Goal: Task Accomplishment & Management: Manage account settings

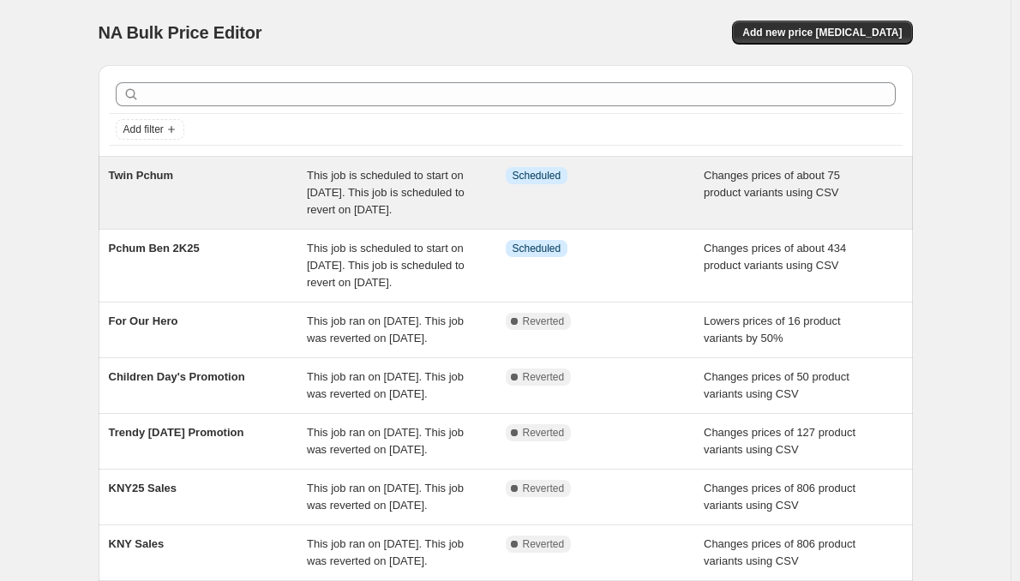
click at [150, 175] on span "Twin Pchum" at bounding box center [141, 175] width 65 height 13
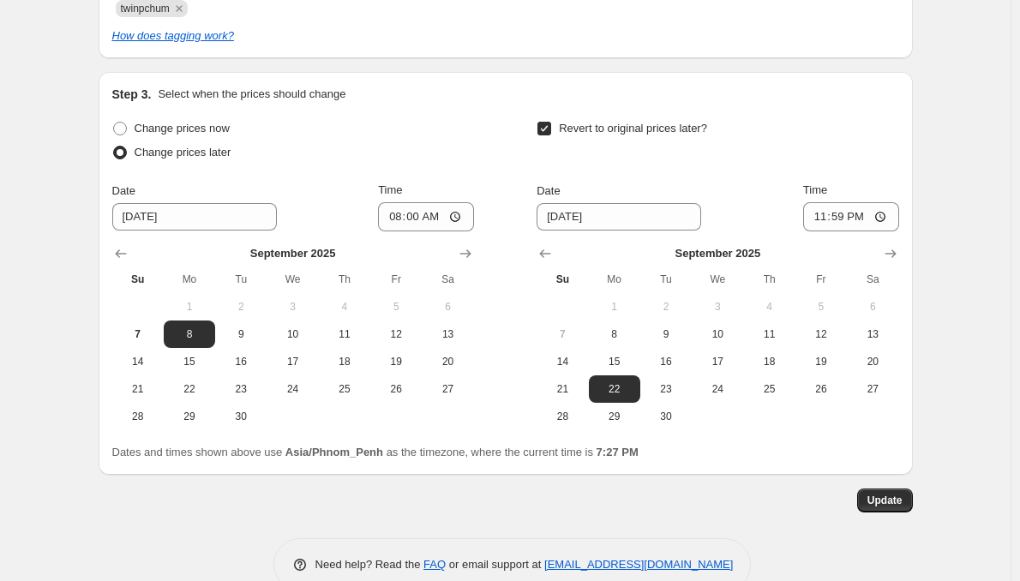
scroll to position [675, 0]
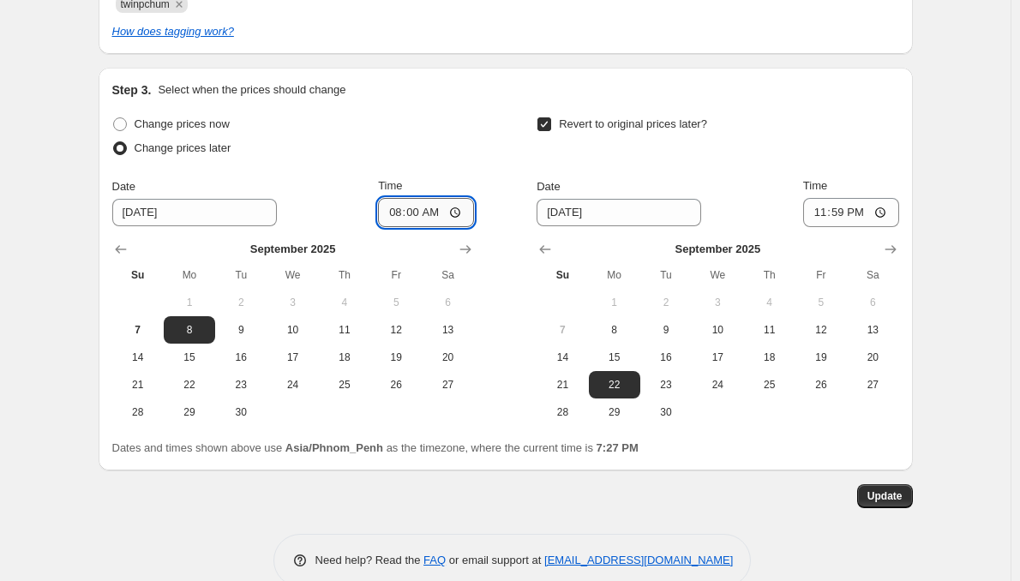
click at [423, 216] on input "08:00" at bounding box center [426, 212] width 96 height 29
click at [131, 217] on input "9/8/2025" at bounding box center [194, 212] width 165 height 27
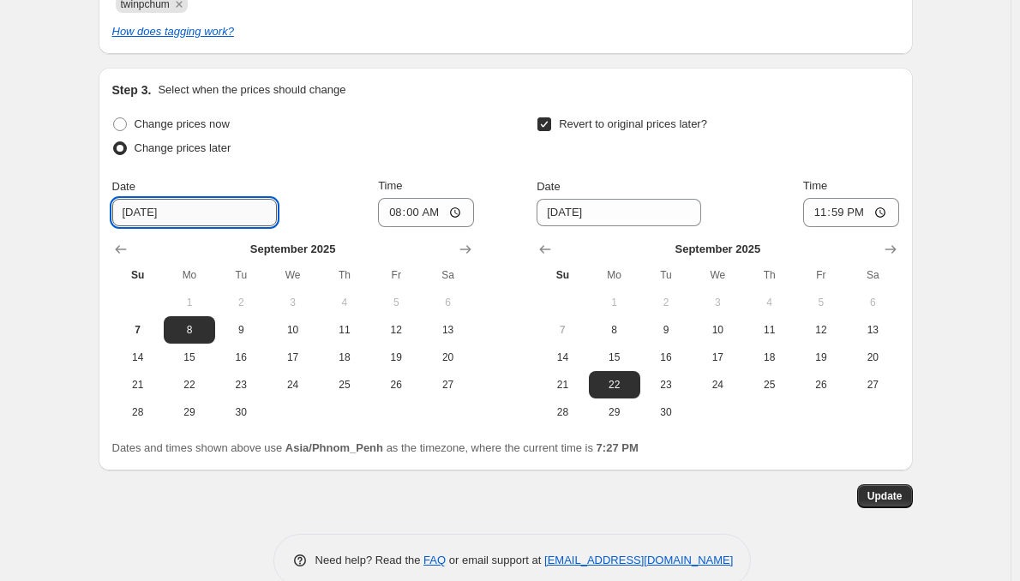
click at [141, 213] on input "9/8/2025" at bounding box center [194, 212] width 165 height 27
type input "9/7/2025"
click at [426, 211] on input "08:00" at bounding box center [426, 212] width 96 height 29
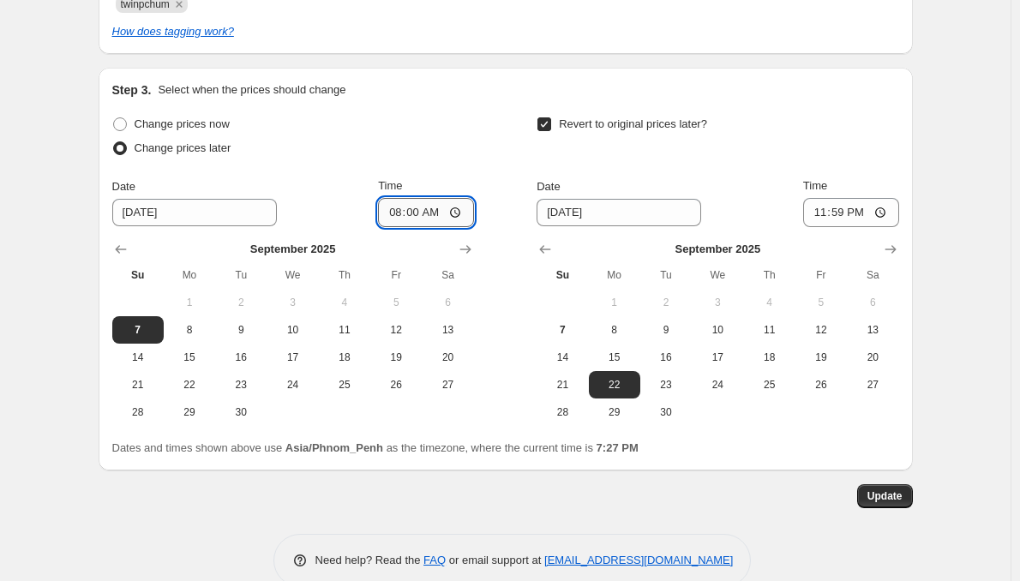
click at [424, 216] on input "08:00" at bounding box center [426, 212] width 96 height 29
click at [423, 214] on input "08:00" at bounding box center [426, 212] width 96 height 29
type input "11:00"
click at [416, 213] on input "Time" at bounding box center [426, 212] width 96 height 29
type input "23:00"
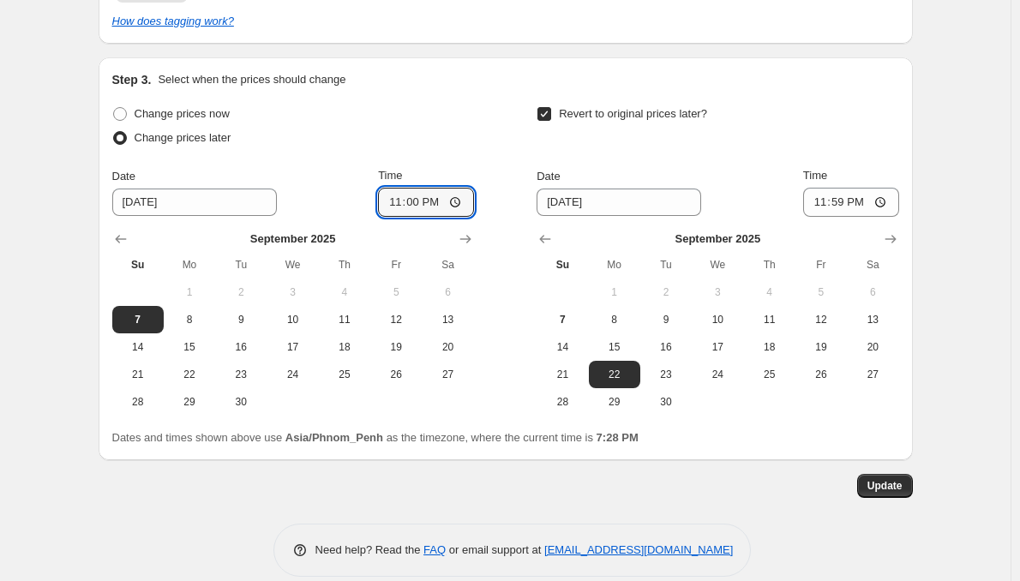
scroll to position [707, 0]
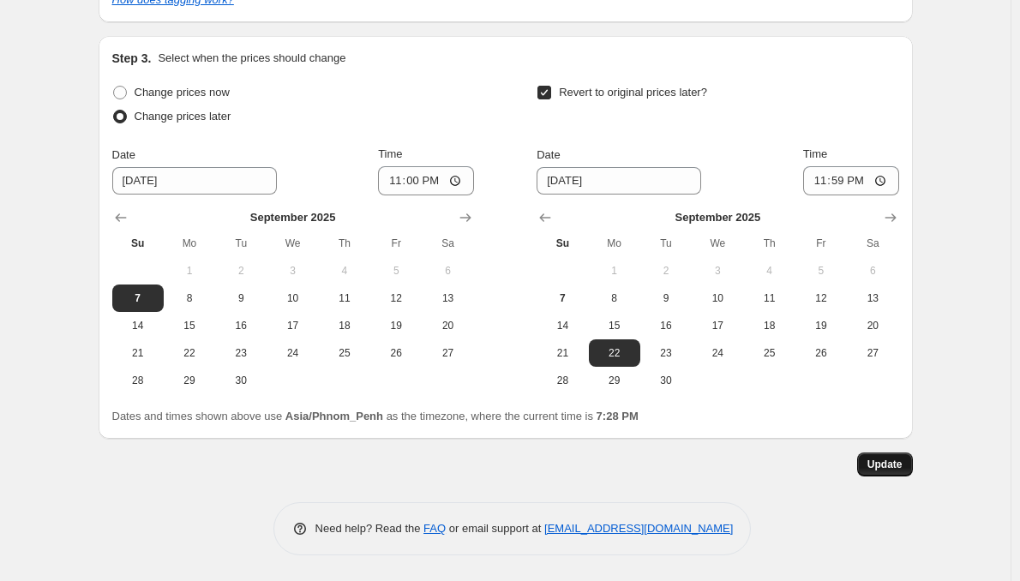
click at [895, 470] on span "Update" at bounding box center [884, 465] width 35 height 14
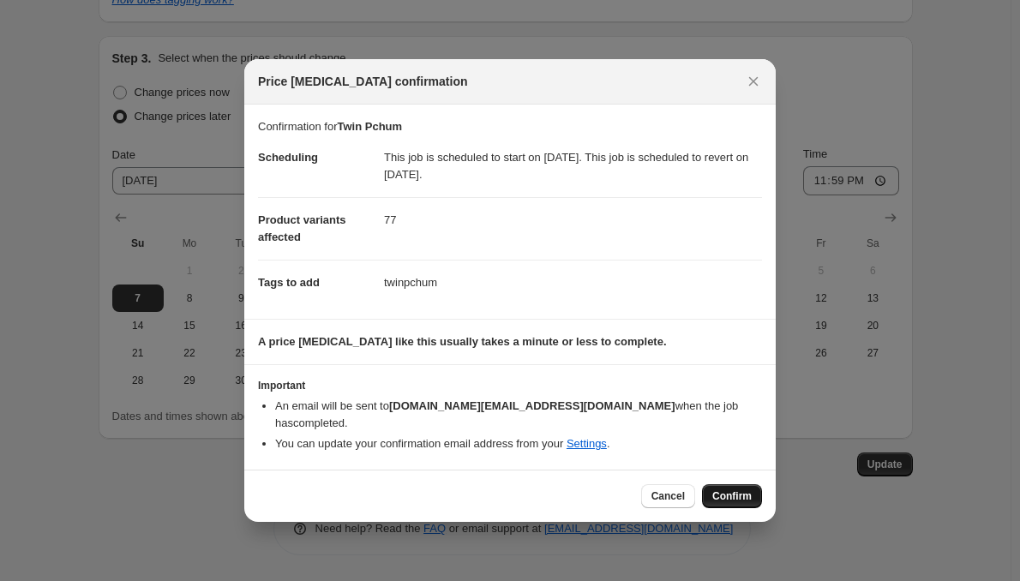
click at [748, 489] on span "Confirm" at bounding box center [731, 496] width 39 height 14
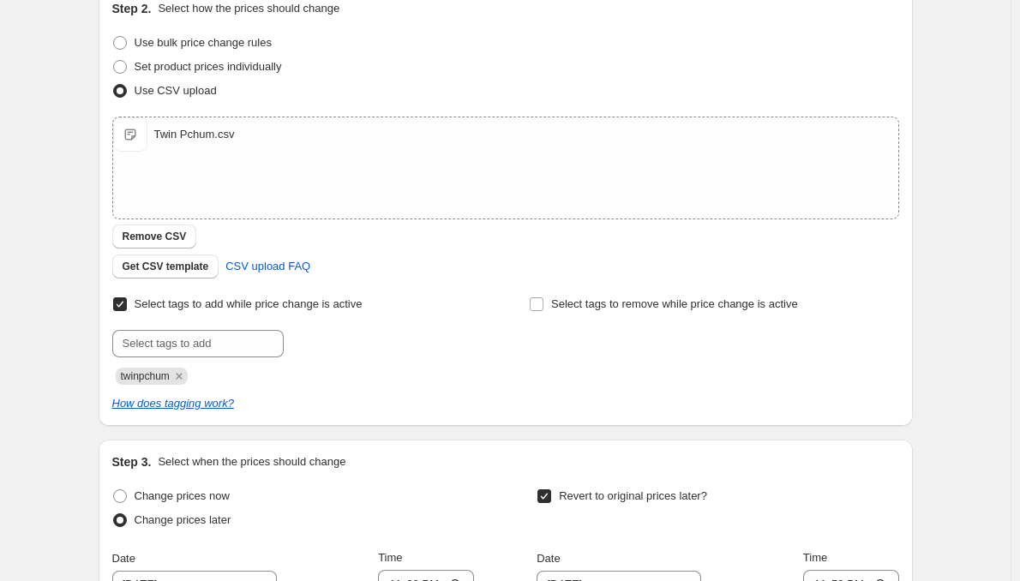
scroll to position [304, 0]
